Goal: Transaction & Acquisition: Purchase product/service

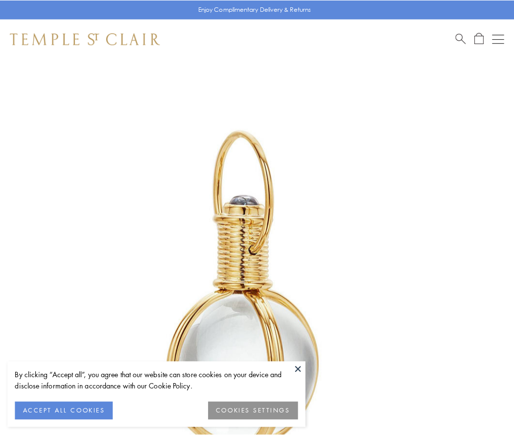
scroll to position [255, 0]
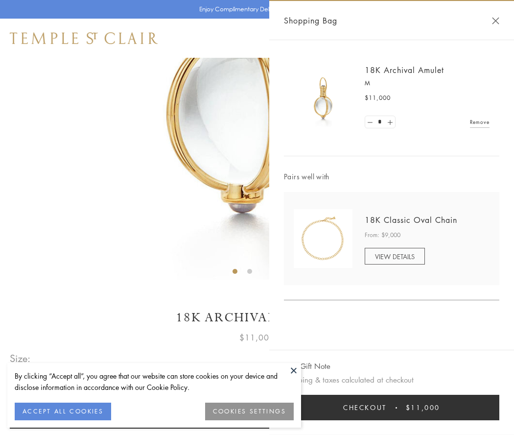
click at [392, 407] on button "Checkout $11,000" at bounding box center [391, 406] width 215 height 25
